Goal: Task Accomplishment & Management: Manage account settings

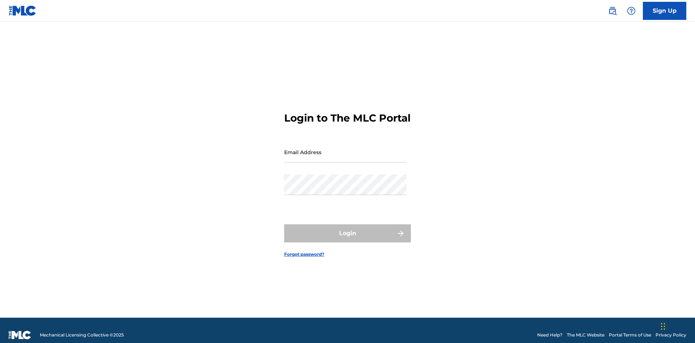
scroll to position [9, 0]
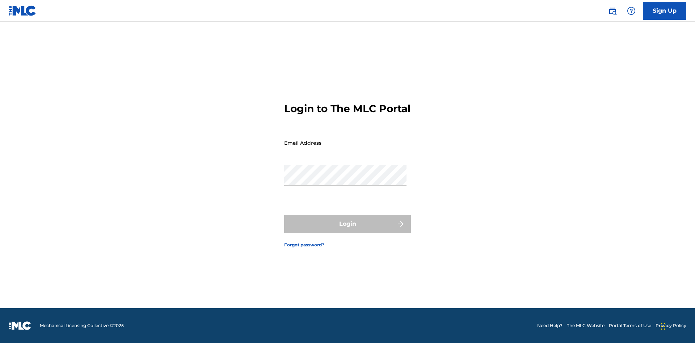
click at [345, 149] on input "Email Address" at bounding box center [345, 142] width 122 height 21
type input "[EMAIL_ADDRESS][DOMAIN_NAME]"
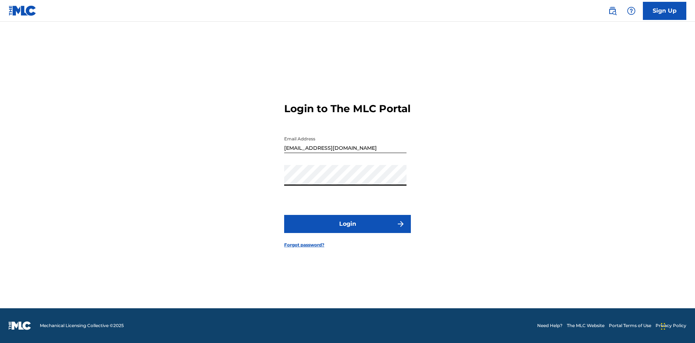
click at [347, 230] on button "Login" at bounding box center [347, 224] width 127 height 18
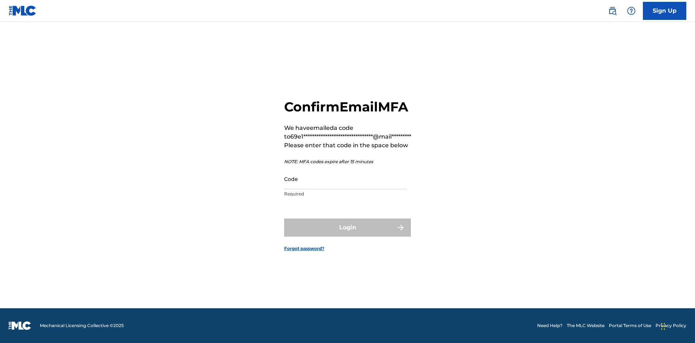
click at [345, 179] on input "Code" at bounding box center [345, 179] width 122 height 21
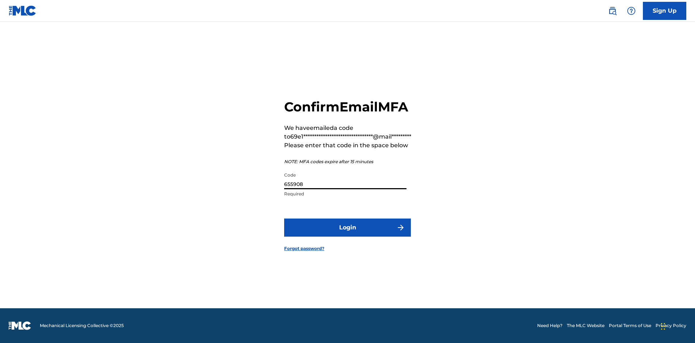
type input "655908"
click at [347, 227] on button "Login" at bounding box center [347, 227] width 127 height 18
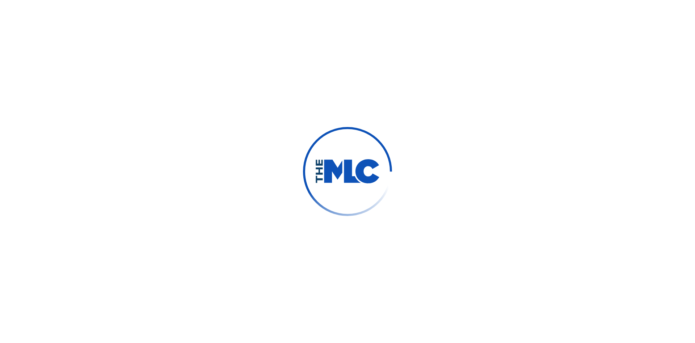
scroll to position [0, 0]
